Goal: Use online tool/utility: Use online tool/utility

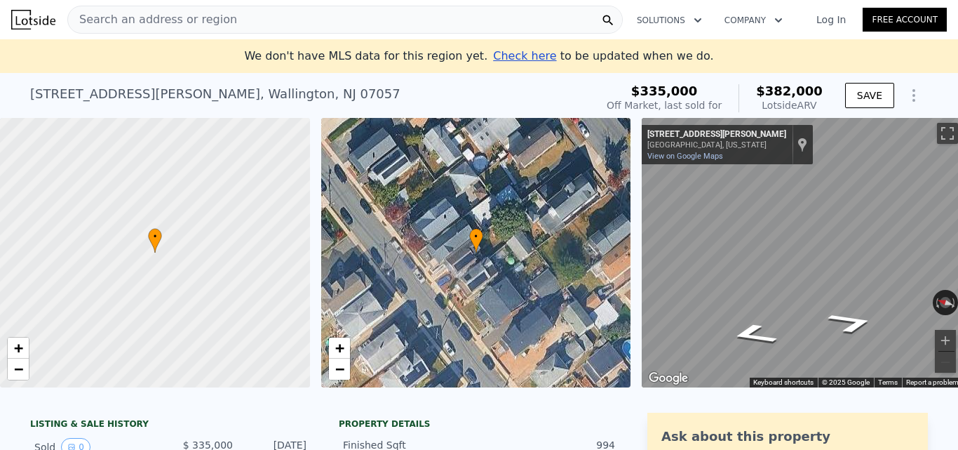
click at [288, 20] on div "Search an address or region" at bounding box center [345, 20] width 556 height 28
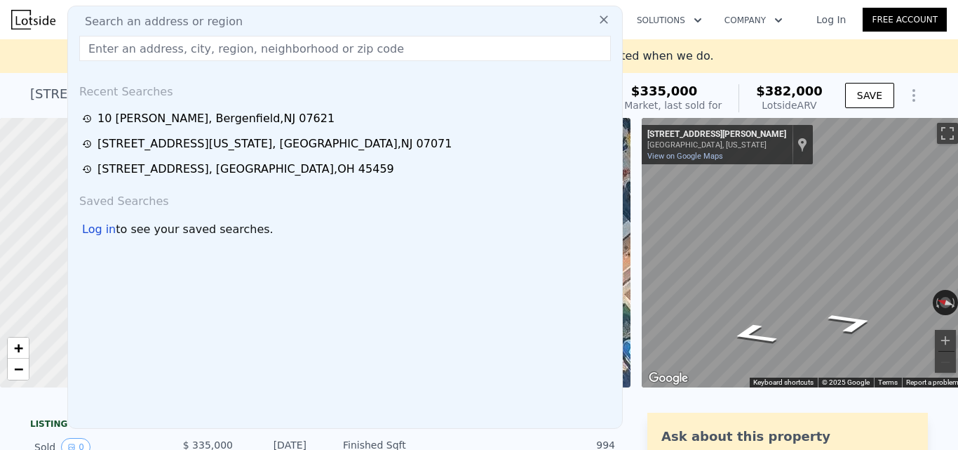
type input "[STREET_ADDRESS][PERSON_NAME]"
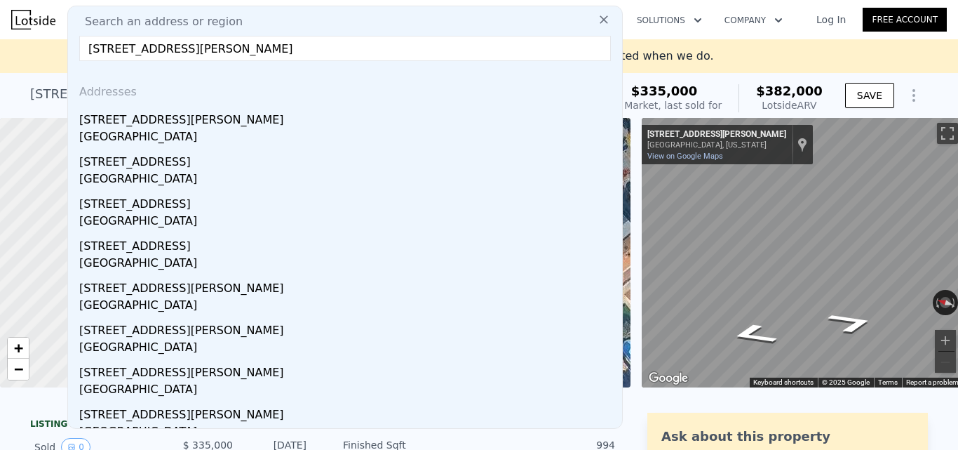
click at [293, 128] on div "[GEOGRAPHIC_DATA]" at bounding box center [347, 138] width 537 height 20
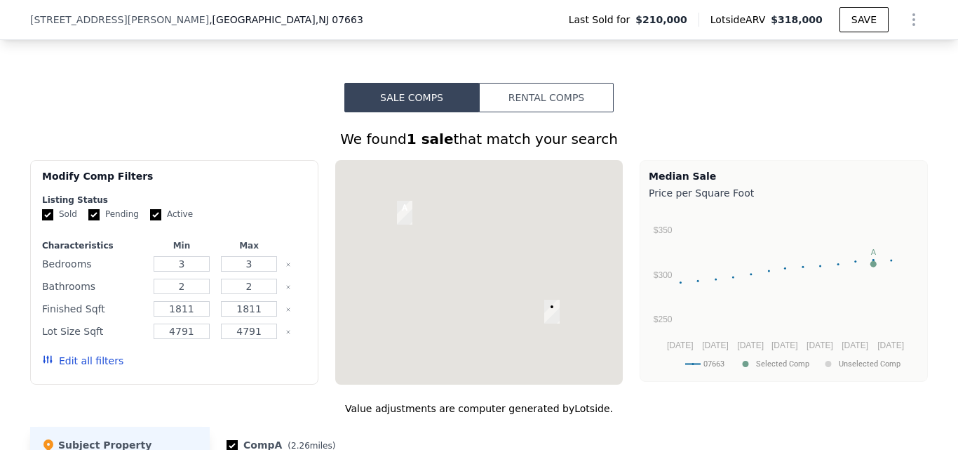
scroll to position [1398, 0]
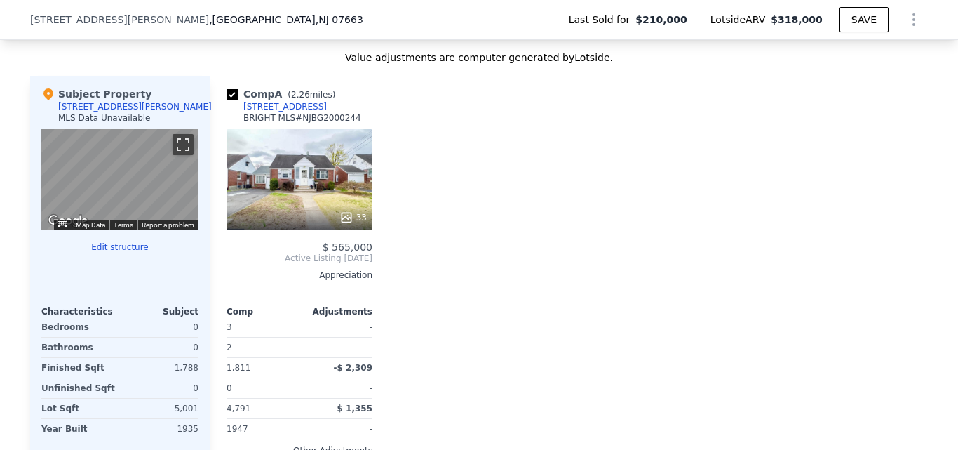
click at [180, 155] on button "Toggle fullscreen view" at bounding box center [183, 144] width 21 height 21
click at [114, 253] on button "Edit structure" at bounding box center [119, 246] width 157 height 11
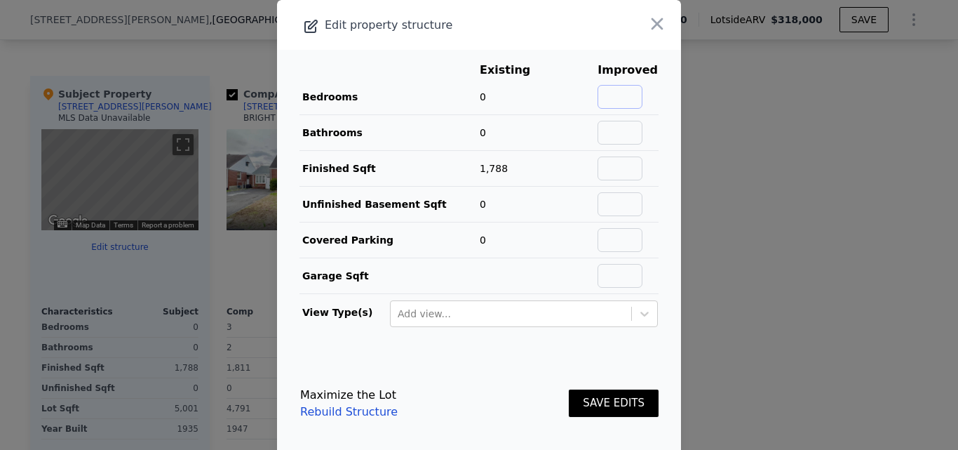
click at [633, 93] on input "text" at bounding box center [620, 97] width 45 height 24
type input "4"
click at [624, 128] on input "text" at bounding box center [620, 133] width 45 height 24
type input "3"
click at [617, 398] on button "SAVE EDITS" at bounding box center [614, 402] width 90 height 27
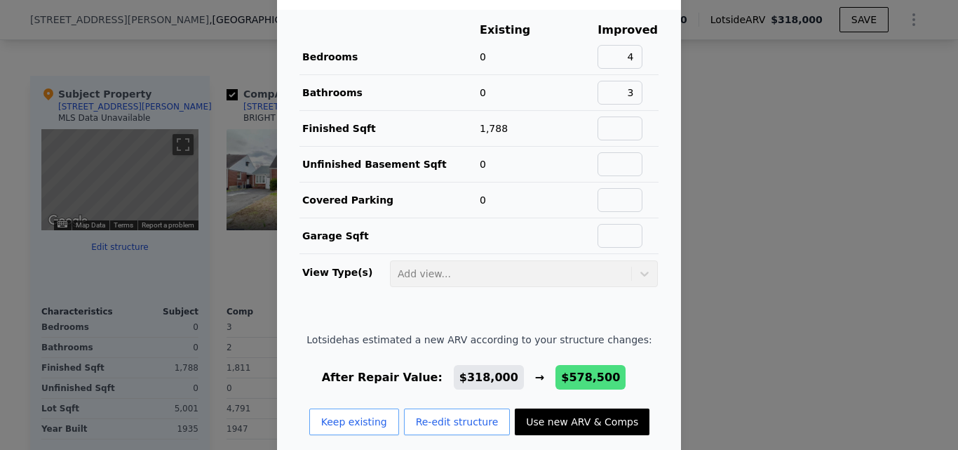
scroll to position [58, 0]
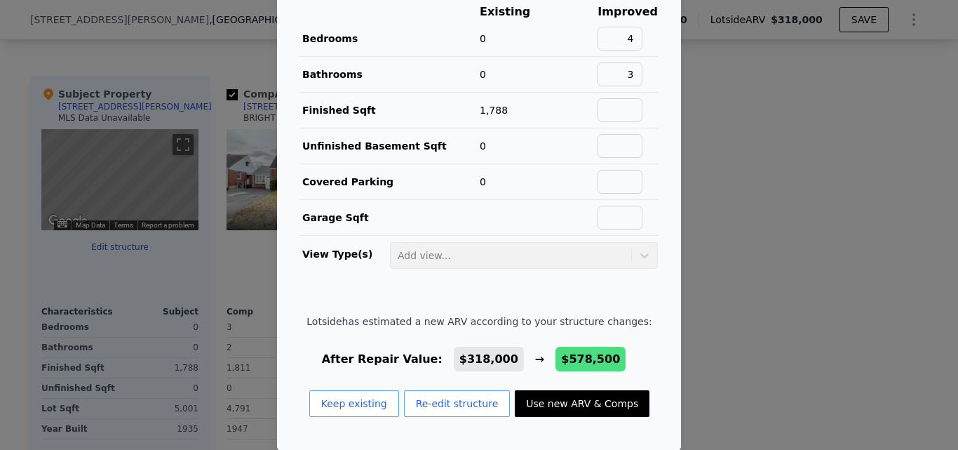
click at [607, 398] on button "Use new ARV & Comps" at bounding box center [582, 403] width 135 height 27
type input "$ 578,500"
type input "$ 313,755"
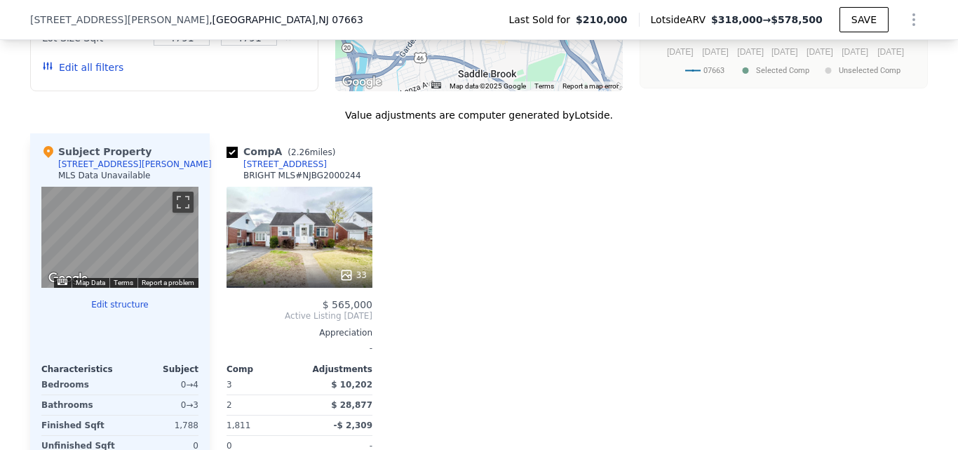
scroll to position [1468, 0]
